Goal: Navigation & Orientation: Find specific page/section

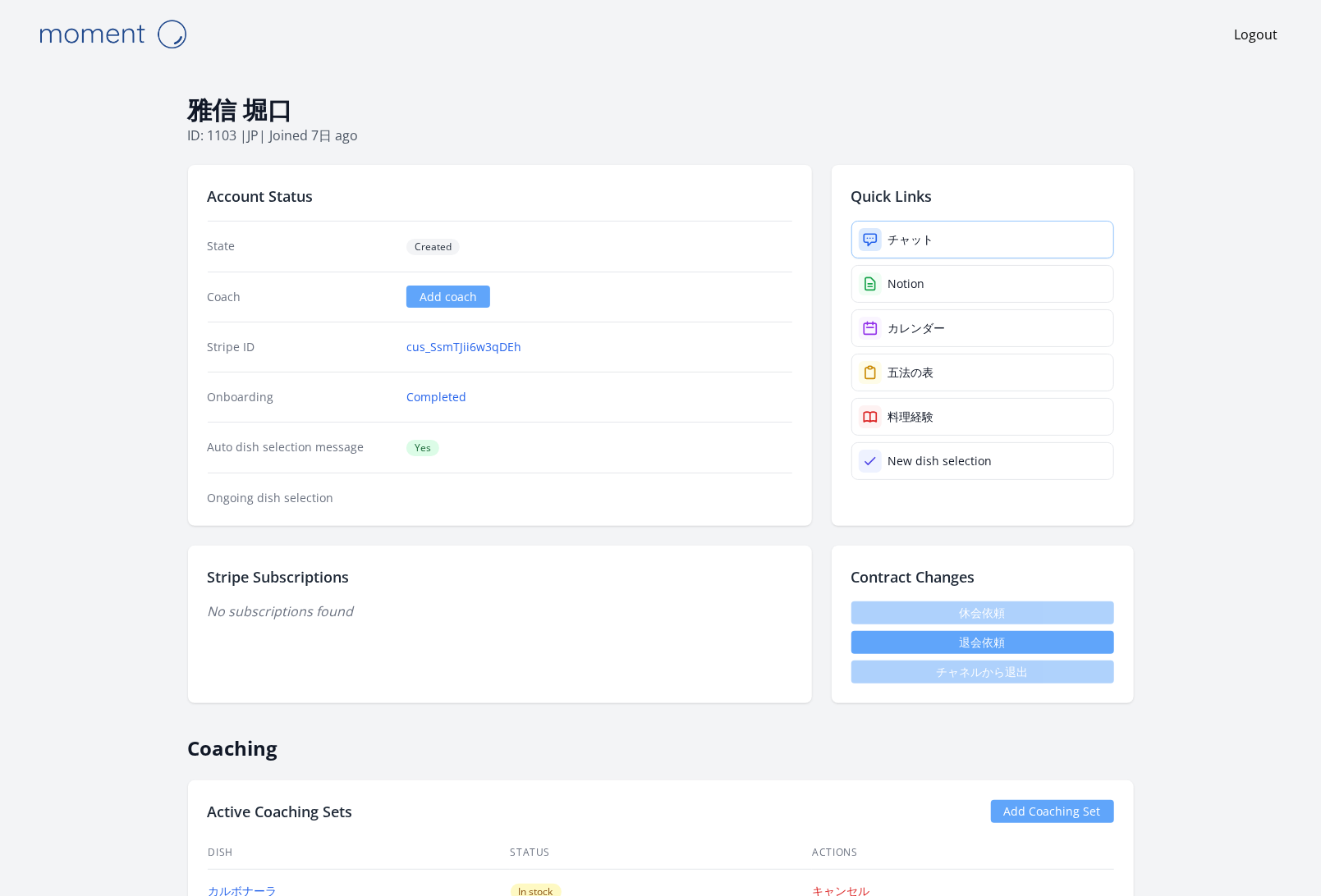
click at [976, 241] on link "チャット" at bounding box center [982, 239] width 263 height 37
click at [906, 326] on div "カレンダー" at bounding box center [917, 328] width 57 height 17
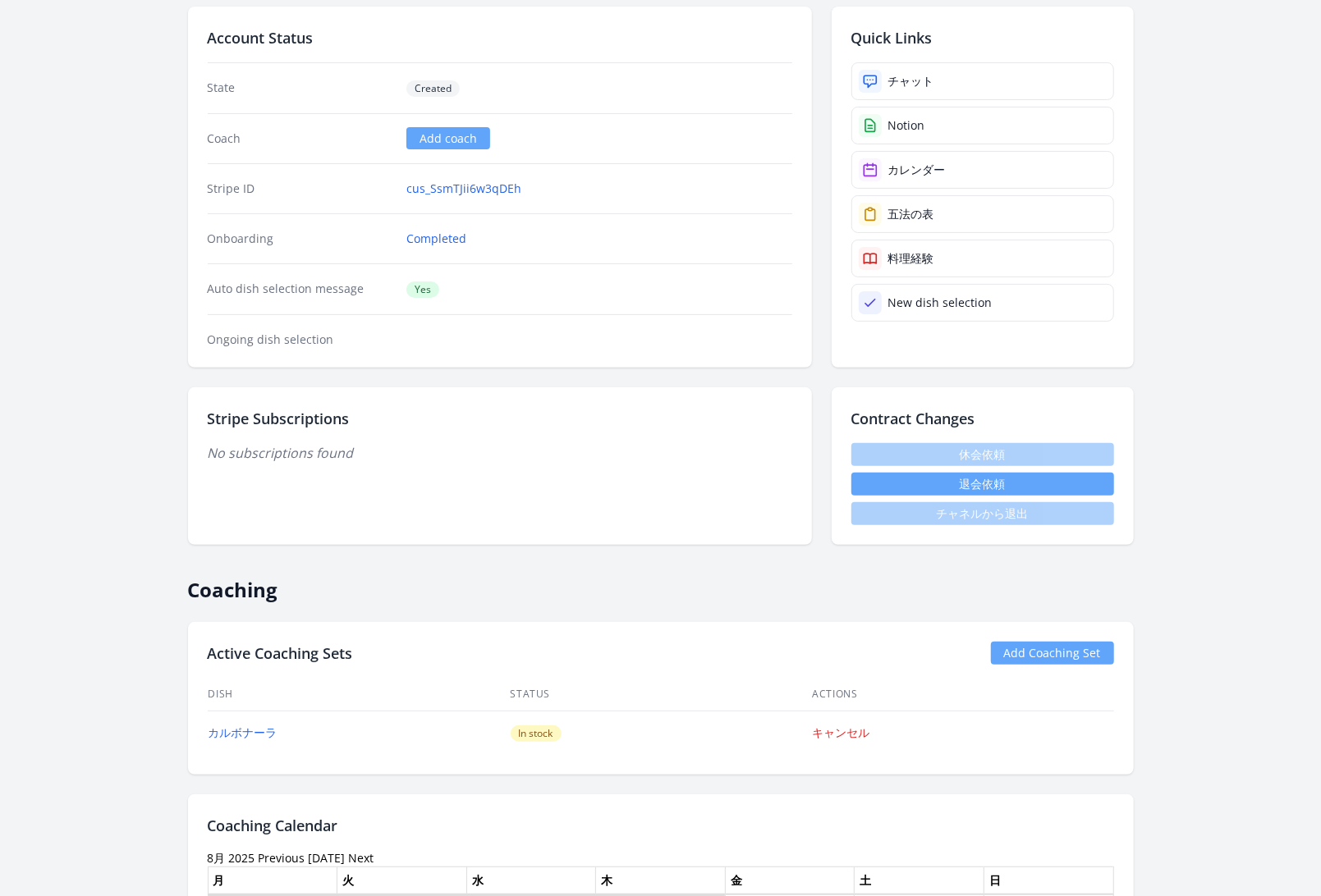
scroll to position [61, 0]
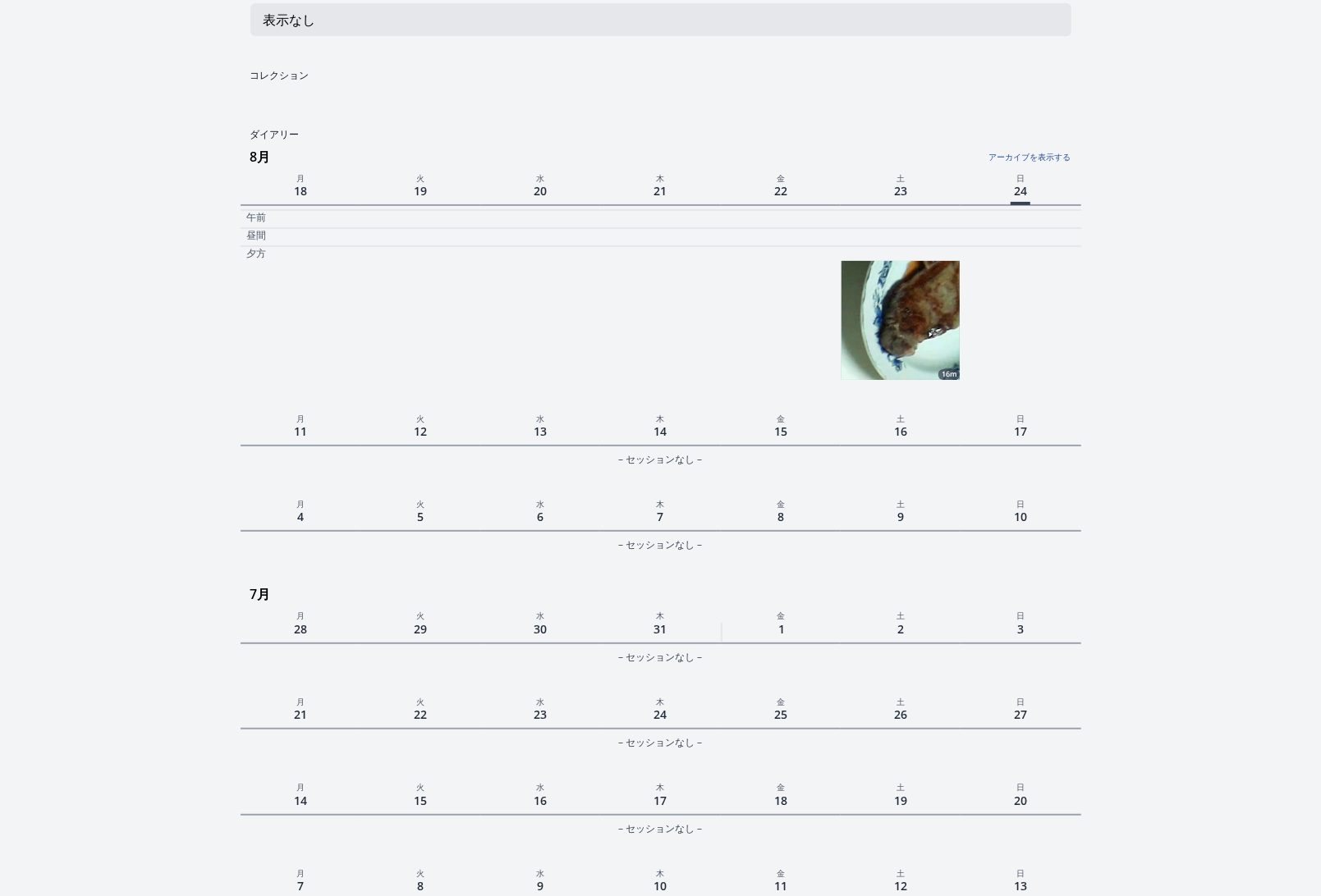
scroll to position [21, 0]
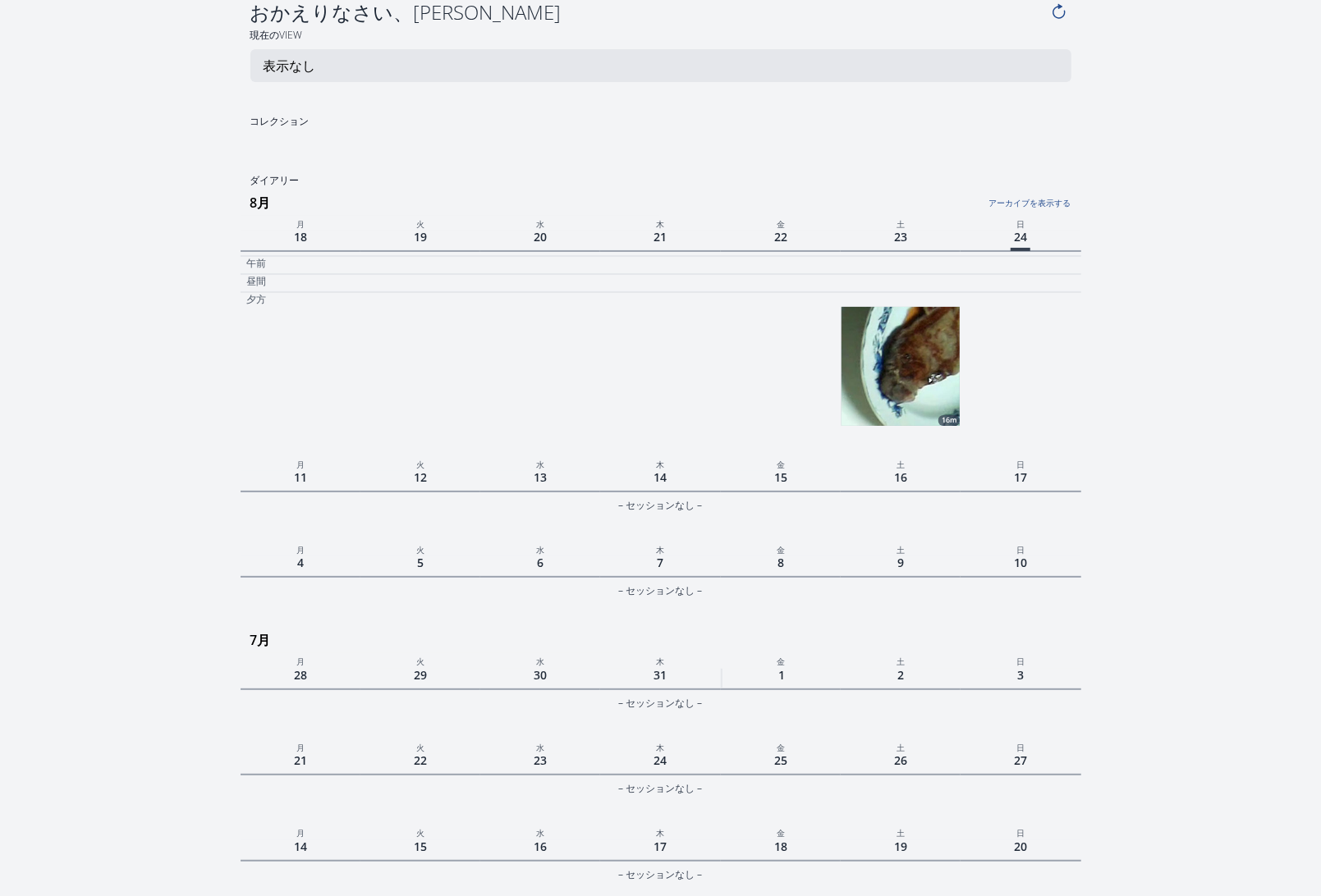
click at [914, 346] on img at bounding box center [900, 366] width 118 height 118
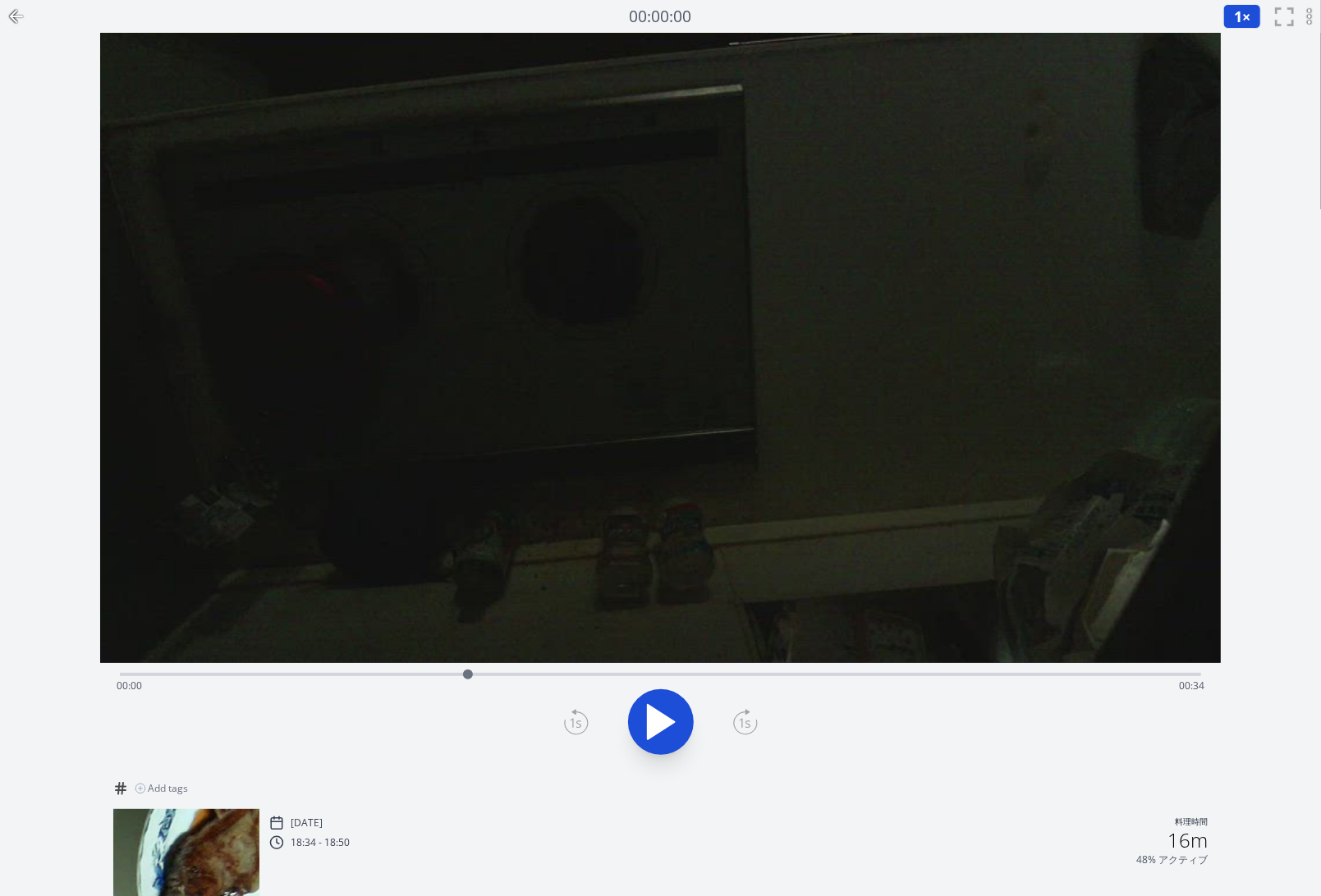
drag, startPoint x: 122, startPoint y: 672, endPoint x: 468, endPoint y: 696, distance: 346.8
click at [468, 676] on div "Time elapsed: 00:00 Time remaining: 00:34" at bounding box center [660, 673] width 1081 height 3
click at [662, 719] on icon at bounding box center [660, 722] width 46 height 46
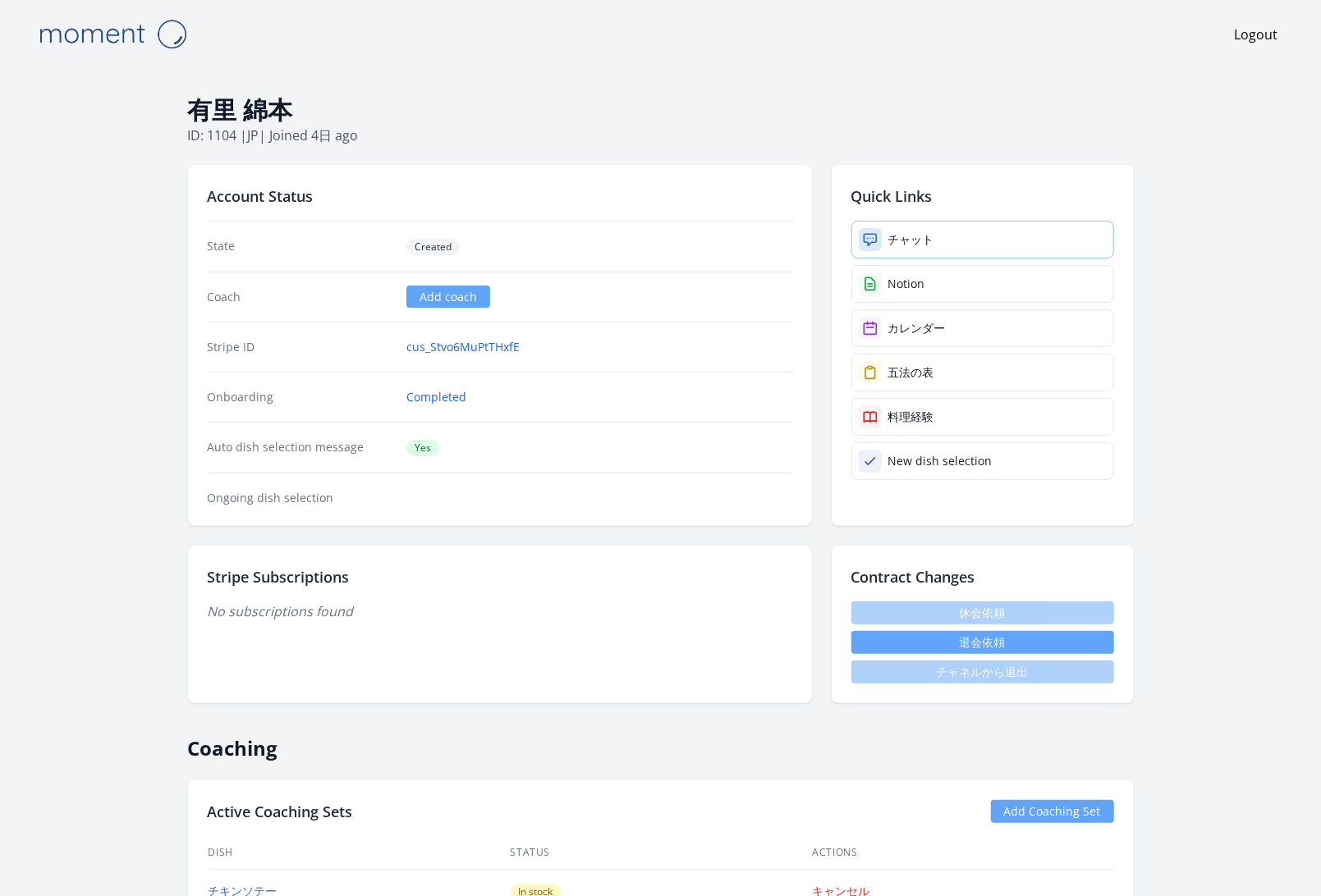
click at [941, 231] on link "チャット" at bounding box center [982, 239] width 263 height 37
